Goal: Task Accomplishment & Management: Use online tool/utility

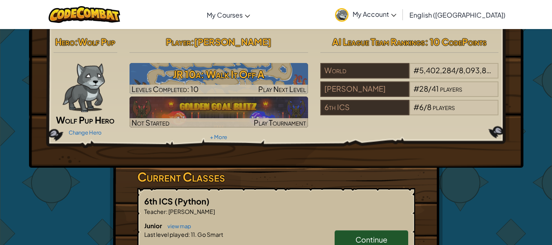
scroll to position [76, 0]
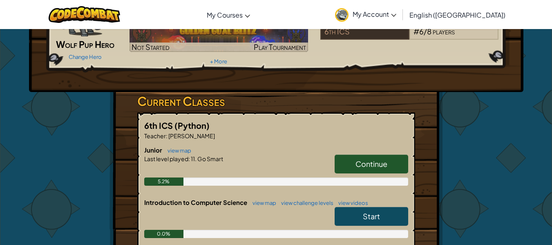
click at [378, 160] on span "Continue" at bounding box center [372, 163] width 32 height 9
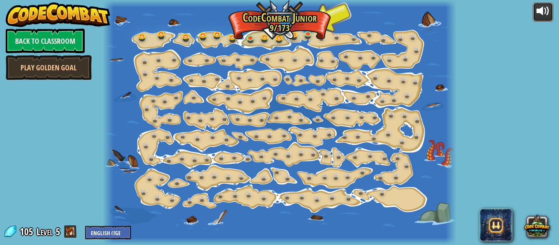
click at [549, 12] on div at bounding box center [542, 10] width 13 height 13
click at [305, 31] on link at bounding box center [309, 34] width 16 height 16
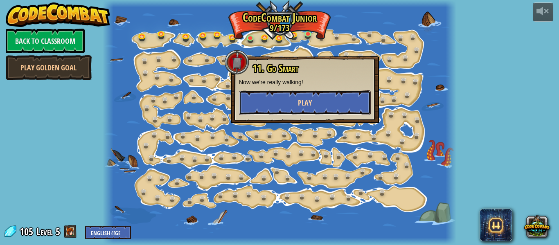
click at [310, 102] on span "Play" at bounding box center [305, 103] width 14 height 10
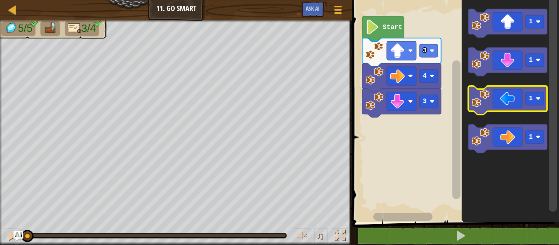
click at [503, 96] on icon "Blockly Workspace" at bounding box center [507, 100] width 79 height 29
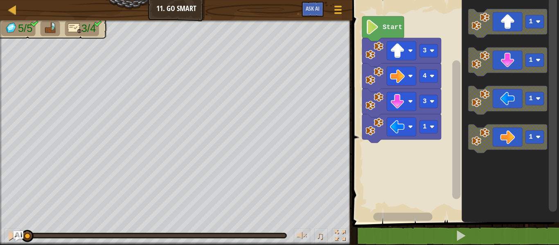
click at [370, 29] on image "Blockly Workspace" at bounding box center [372, 27] width 14 height 15
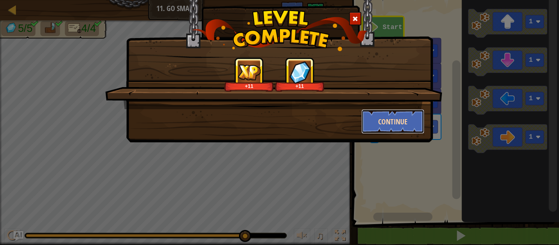
click at [402, 116] on button "Continue" at bounding box center [392, 121] width 63 height 25
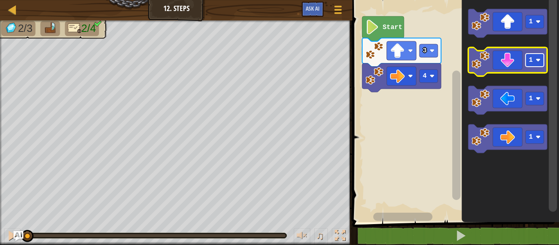
click at [532, 65] on rect "Blockly Workspace" at bounding box center [534, 60] width 18 height 13
click at [505, 65] on icon "Blockly Workspace" at bounding box center [507, 61] width 79 height 29
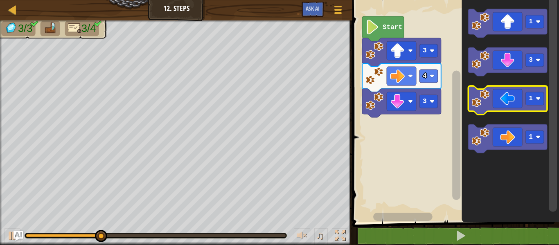
click at [495, 99] on icon "Blockly Workspace" at bounding box center [507, 100] width 79 height 29
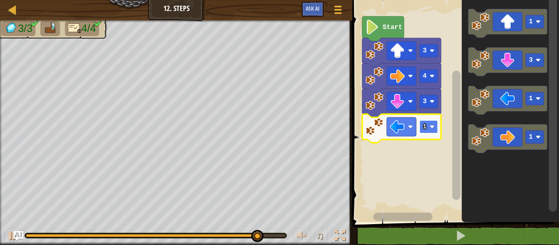
click at [428, 127] on rect "Blockly Workspace" at bounding box center [428, 126] width 18 height 13
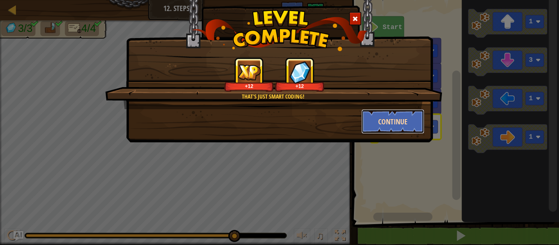
click at [397, 125] on button "Continue" at bounding box center [392, 121] width 63 height 25
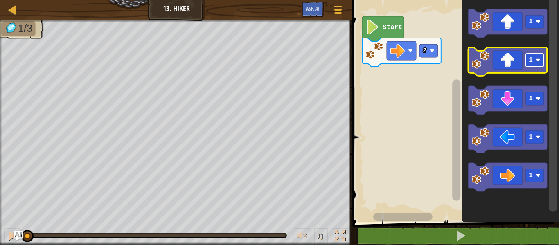
click at [535, 66] on rect "Blockly Workspace" at bounding box center [534, 60] width 18 height 13
click at [507, 69] on icon "Blockly Workspace" at bounding box center [507, 61] width 79 height 29
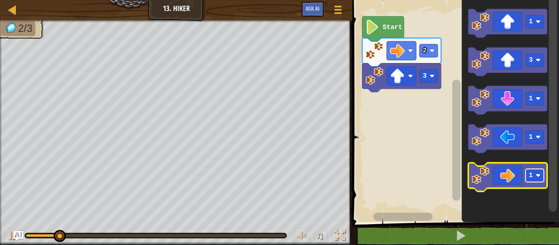
click at [532, 177] on text "1" at bounding box center [530, 175] width 4 height 7
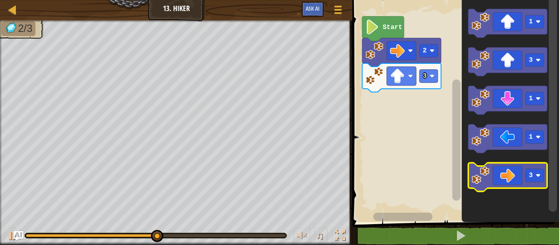
click at [494, 182] on icon "Blockly Workspace" at bounding box center [507, 177] width 79 height 29
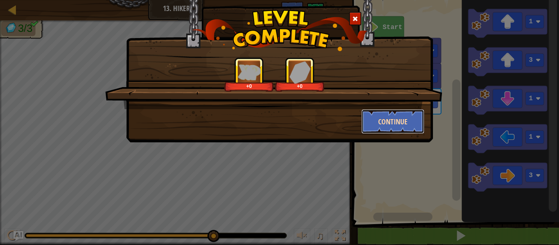
click at [390, 116] on button "Continue" at bounding box center [392, 121] width 63 height 25
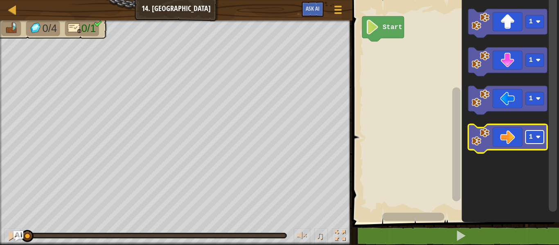
click at [538, 138] on image "Blockly Workspace" at bounding box center [537, 137] width 5 height 5
click at [495, 144] on icon "Blockly Workspace" at bounding box center [507, 138] width 79 height 29
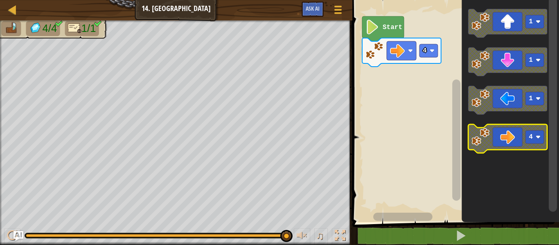
click at [503, 136] on icon "Blockly Workspace" at bounding box center [507, 138] width 79 height 29
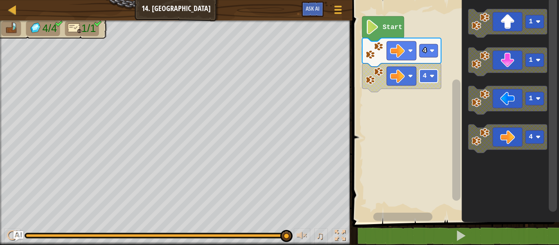
click at [430, 81] on rect "Blockly Workspace" at bounding box center [428, 76] width 18 height 13
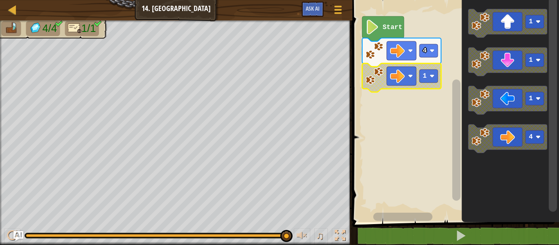
click at [384, 32] on icon "Blockly Workspace" at bounding box center [383, 28] width 42 height 25
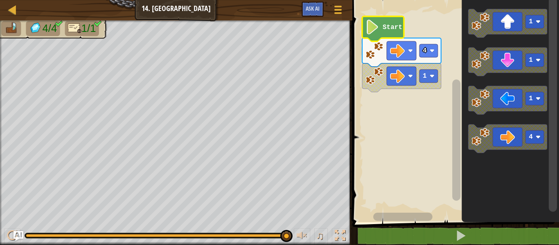
click at [381, 29] on icon "Blockly Workspace" at bounding box center [383, 28] width 42 height 25
click at [399, 126] on rect "Blockly Workspace" at bounding box center [454, 109] width 209 height 226
click at [391, 27] on text "Start" at bounding box center [392, 27] width 20 height 7
click at [389, 110] on rect "Blockly Workspace" at bounding box center [454, 109] width 209 height 226
click at [16, 8] on div at bounding box center [12, 9] width 10 height 10
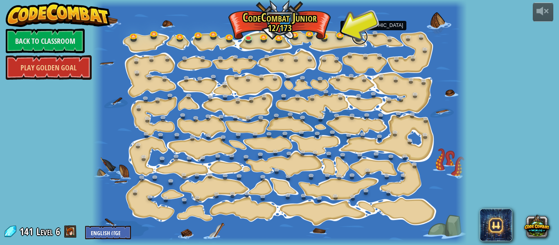
click at [359, 36] on link at bounding box center [359, 37] width 16 height 16
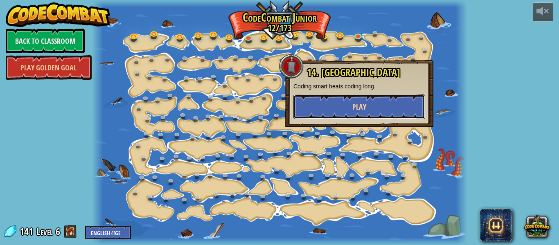
click at [354, 99] on button "Play" at bounding box center [359, 106] width 132 height 25
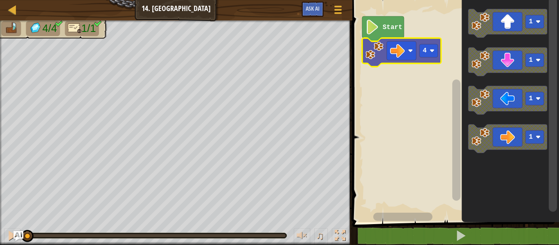
click at [377, 31] on image "Blockly Workspace" at bounding box center [372, 27] width 14 height 15
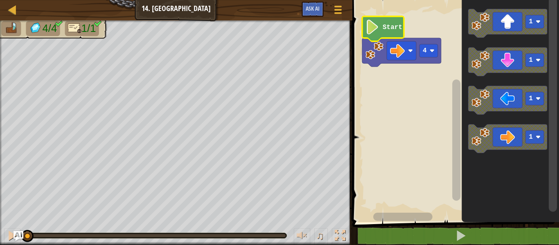
click at [377, 34] on image "Blockly Workspace" at bounding box center [372, 27] width 14 height 15
click at [379, 29] on image "Blockly Workspace" at bounding box center [372, 27] width 14 height 15
click at [372, 29] on image "Blockly Workspace" at bounding box center [372, 27] width 14 height 15
click at [387, 44] on rect "Blockly Workspace" at bounding box center [400, 50] width 29 height 19
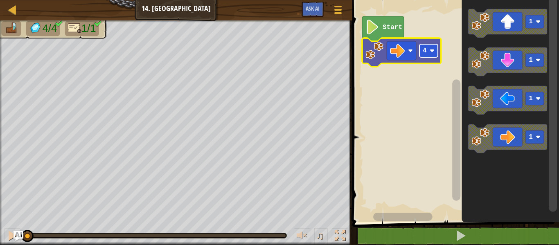
click at [427, 52] on rect "Blockly Workspace" at bounding box center [428, 50] width 18 height 13
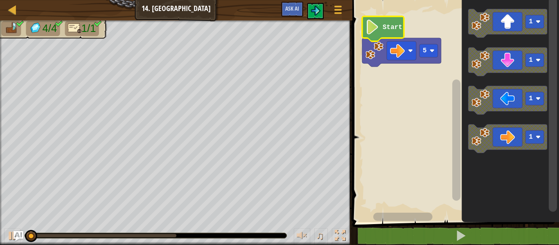
click at [388, 29] on text "Start" at bounding box center [392, 27] width 20 height 7
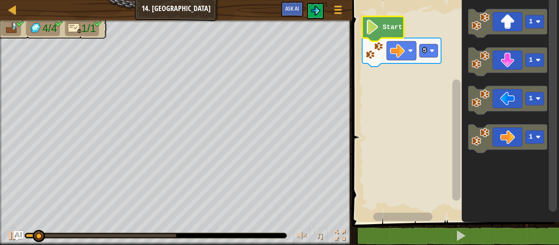
click at [388, 29] on text "Start" at bounding box center [392, 27] width 20 height 7
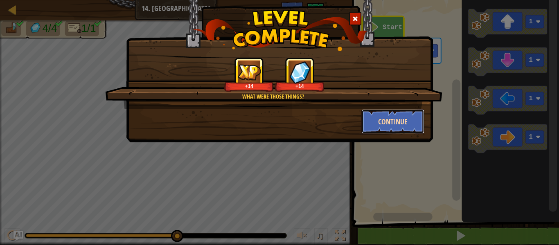
click at [387, 126] on button "Continue" at bounding box center [392, 121] width 63 height 25
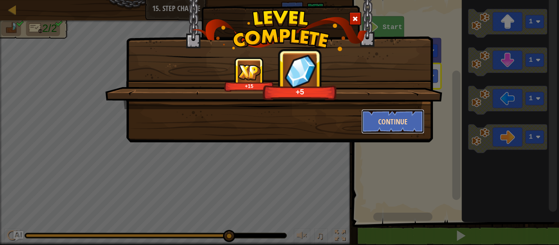
click at [391, 116] on button "Continue" at bounding box center [392, 121] width 63 height 25
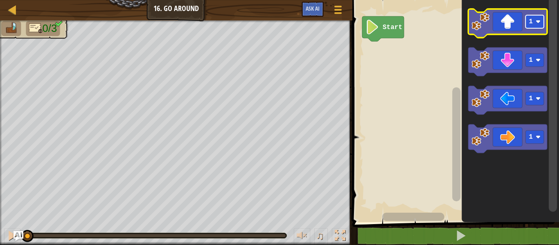
click at [535, 26] on rect "Blockly Workspace" at bounding box center [534, 21] width 18 height 13
click at [487, 22] on image "Blockly Workspace" at bounding box center [480, 22] width 18 height 18
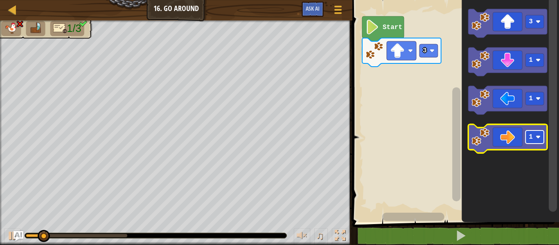
click at [533, 140] on rect "Blockly Workspace" at bounding box center [534, 136] width 18 height 13
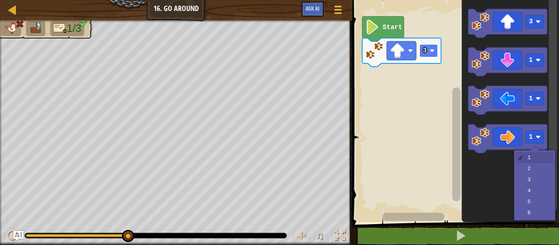
click at [433, 51] on image "Blockly Workspace" at bounding box center [431, 50] width 5 height 5
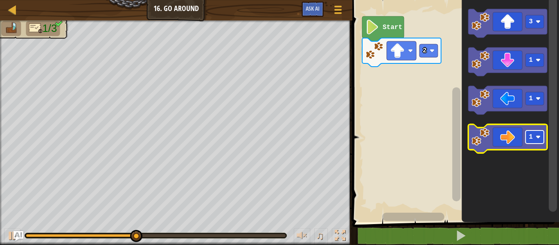
click at [534, 140] on rect "Blockly Workspace" at bounding box center [534, 136] width 18 height 13
click at [499, 145] on icon "Blockly Workspace" at bounding box center [507, 138] width 79 height 29
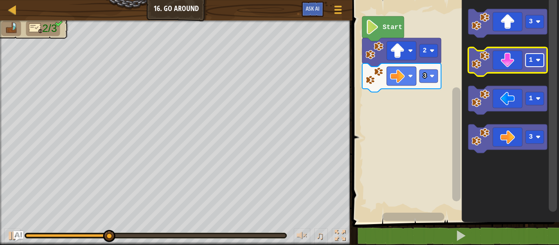
click at [538, 61] on image "Blockly Workspace" at bounding box center [537, 60] width 5 height 5
click at [508, 63] on icon "Blockly Workspace" at bounding box center [507, 61] width 79 height 29
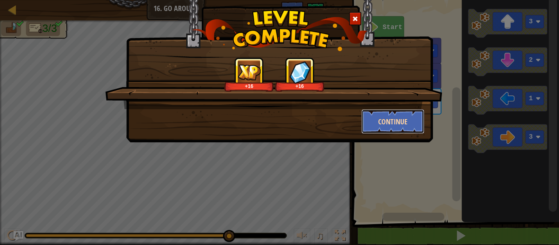
click at [405, 125] on button "Continue" at bounding box center [392, 121] width 63 height 25
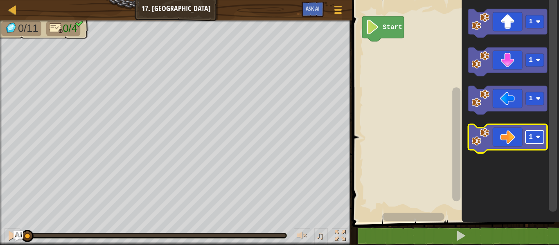
click at [535, 139] on rect "Blockly Workspace" at bounding box center [534, 136] width 18 height 13
click at [488, 149] on icon "Blockly Workspace" at bounding box center [507, 138] width 79 height 29
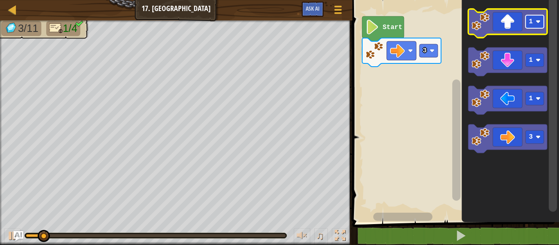
click at [533, 24] on rect "Blockly Workspace" at bounding box center [534, 21] width 18 height 13
click at [506, 31] on icon "Blockly Workspace" at bounding box center [507, 23] width 79 height 29
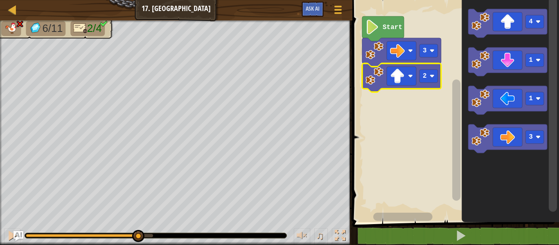
click at [423, 85] on icon "Blockly Workspace" at bounding box center [401, 77] width 79 height 29
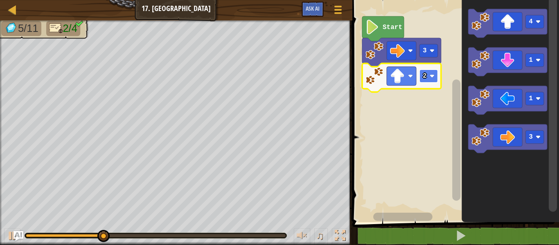
click at [423, 79] on text "2" at bounding box center [424, 75] width 4 height 7
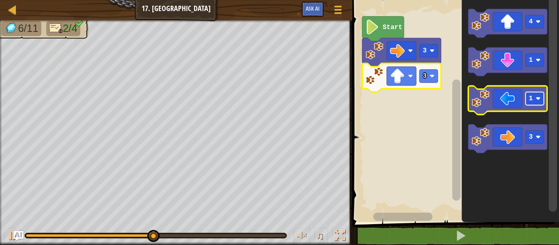
click at [538, 101] on image "Blockly Workspace" at bounding box center [537, 98] width 5 height 5
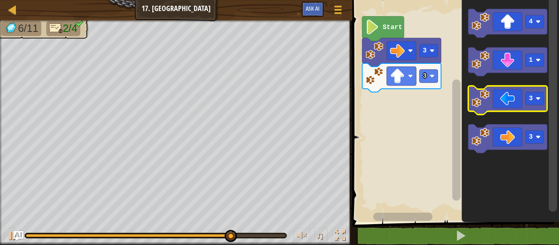
click at [503, 104] on icon "Blockly Workspace" at bounding box center [507, 100] width 79 height 29
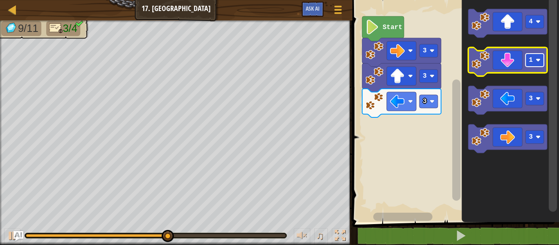
click at [538, 63] on rect "Blockly Workspace" at bounding box center [534, 60] width 18 height 13
click at [503, 64] on icon "Blockly Workspace" at bounding box center [507, 61] width 79 height 29
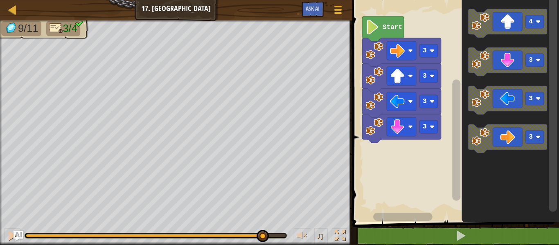
click at [395, 29] on text "Start" at bounding box center [392, 27] width 20 height 7
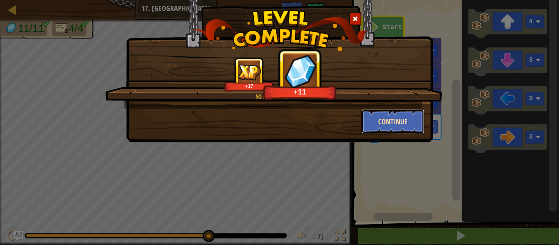
click at [415, 119] on button "Continue" at bounding box center [392, 121] width 63 height 25
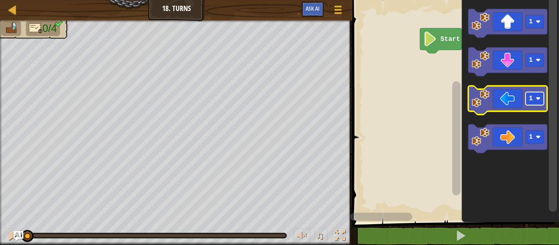
click at [536, 103] on rect "Blockly Workspace" at bounding box center [534, 98] width 18 height 13
click at [539, 100] on image "Blockly Workspace" at bounding box center [537, 98] width 5 height 5
click at [525, 99] on icon "Blockly Workspace" at bounding box center [507, 100] width 79 height 29
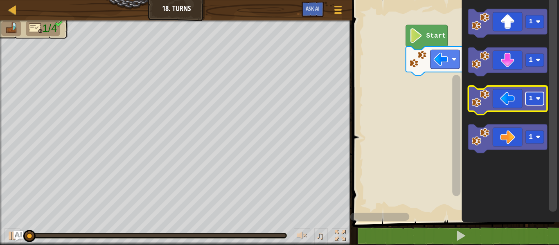
click at [532, 99] on rect "Blockly Workspace" at bounding box center [534, 98] width 18 height 13
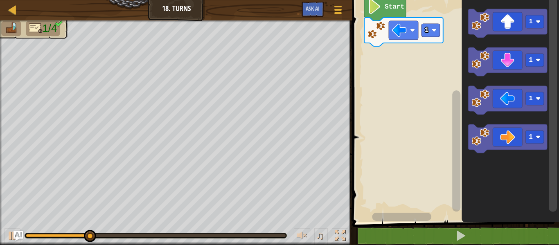
click at [418, 53] on rect "Blockly Workspace" at bounding box center [454, 109] width 209 height 226
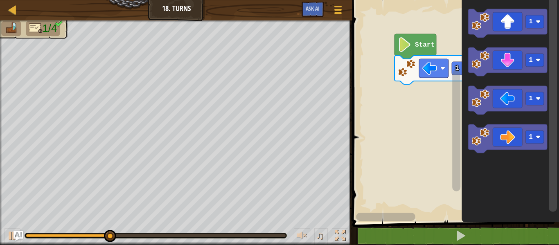
click at [449, 108] on rect "Blockly Workspace" at bounding box center [454, 109] width 209 height 226
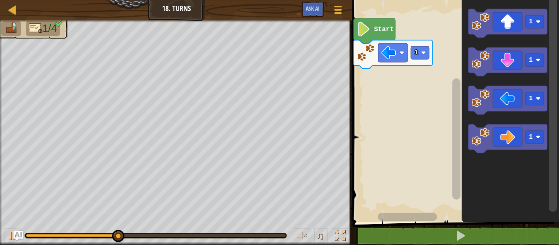
click at [408, 93] on rect "Blockly Workspace" at bounding box center [454, 109] width 209 height 226
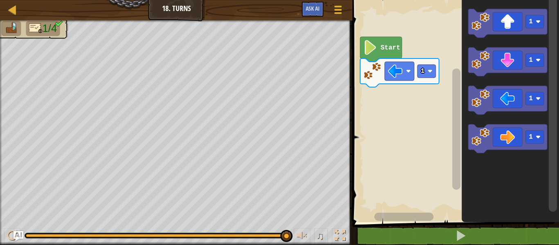
click at [414, 112] on rect "Blockly Workspace" at bounding box center [454, 109] width 209 height 226
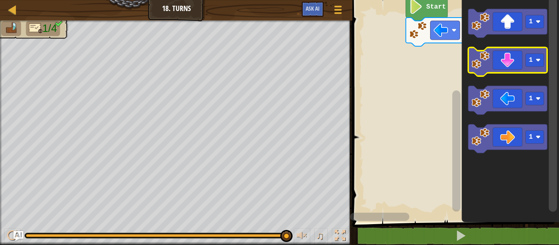
click at [500, 60] on icon "Blockly Workspace" at bounding box center [507, 61] width 79 height 29
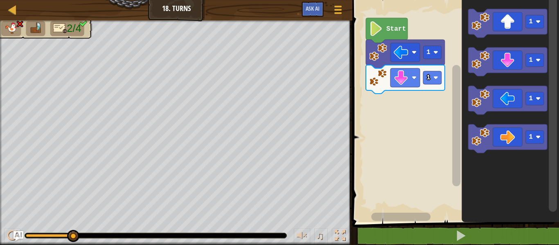
click at [420, 93] on rect "Blockly Workspace" at bounding box center [454, 109] width 209 height 226
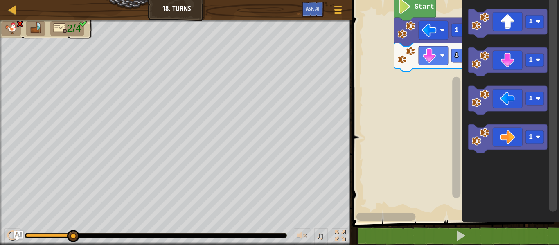
click at [448, 34] on icon "Blockly Workspace" at bounding box center [433, 32] width 79 height 29
click at [451, 33] on rect "Blockly Workspace" at bounding box center [456, 103] width 10 height 215
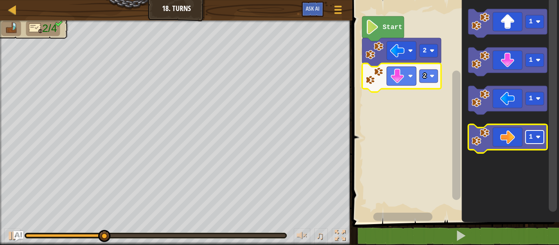
click at [526, 139] on rect "Blockly Workspace" at bounding box center [534, 136] width 18 height 13
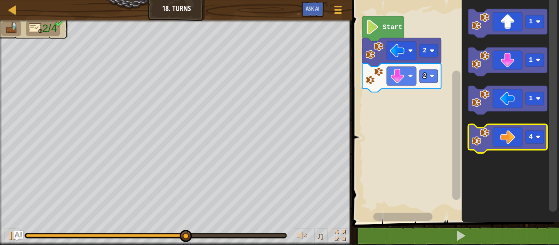
click at [501, 136] on icon "Blockly Workspace" at bounding box center [507, 138] width 79 height 29
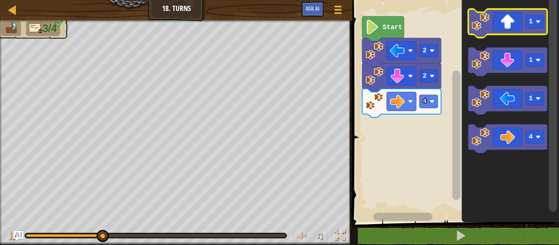
click at [512, 22] on icon "Blockly Workspace" at bounding box center [507, 23] width 79 height 29
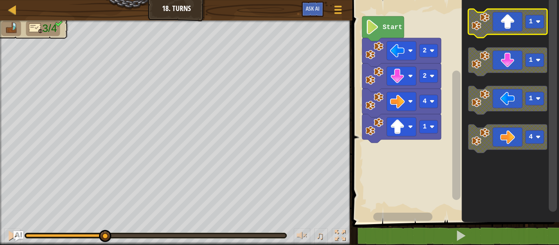
click at [535, 23] on rect "Blockly Workspace" at bounding box center [534, 21] width 18 height 13
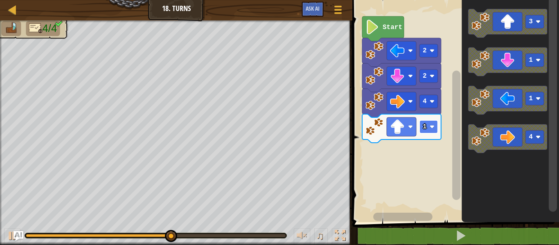
click at [427, 130] on rect "Blockly Workspace" at bounding box center [428, 126] width 18 height 13
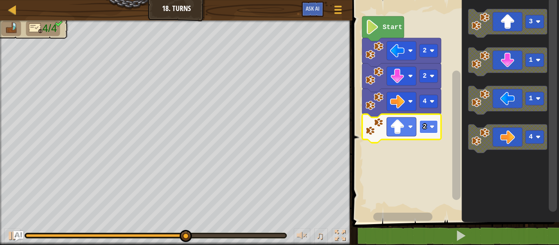
click at [423, 128] on text "2" at bounding box center [424, 126] width 4 height 7
